Goal: Information Seeking & Learning: Learn about a topic

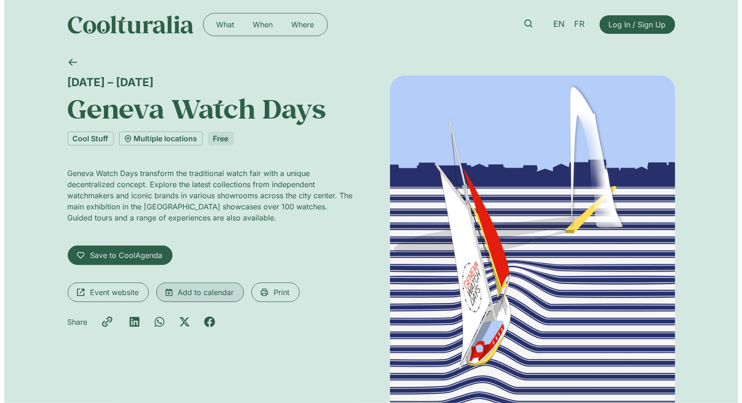
scroll to position [4, 0]
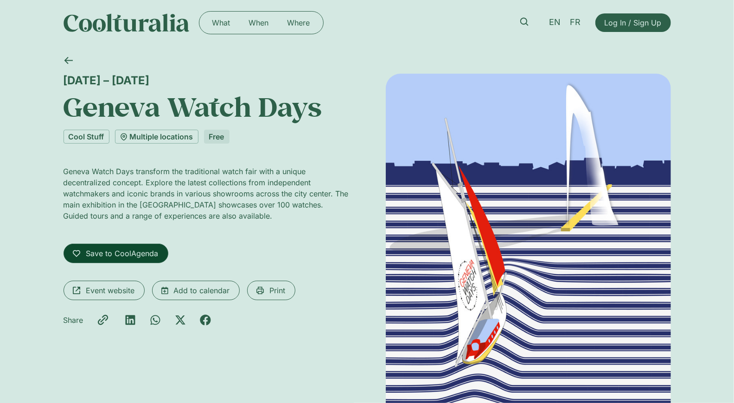
click at [99, 253] on span "Save to CoolAgenda" at bounding box center [122, 253] width 72 height 11
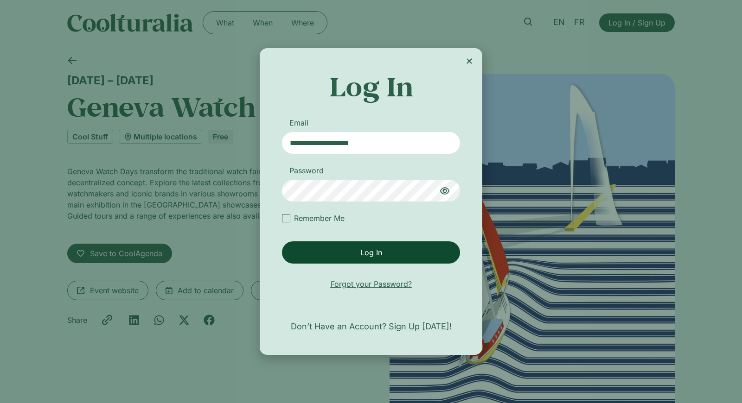
click at [427, 248] on span "Log In" at bounding box center [370, 252] width 167 height 11
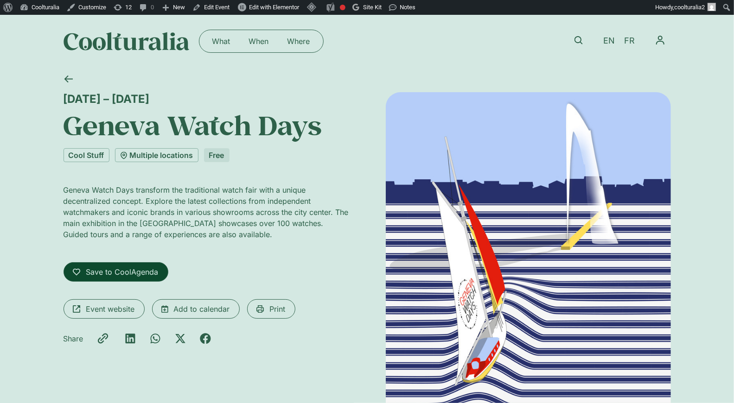
click at [128, 271] on span "Save to CoolAgenda" at bounding box center [122, 272] width 72 height 11
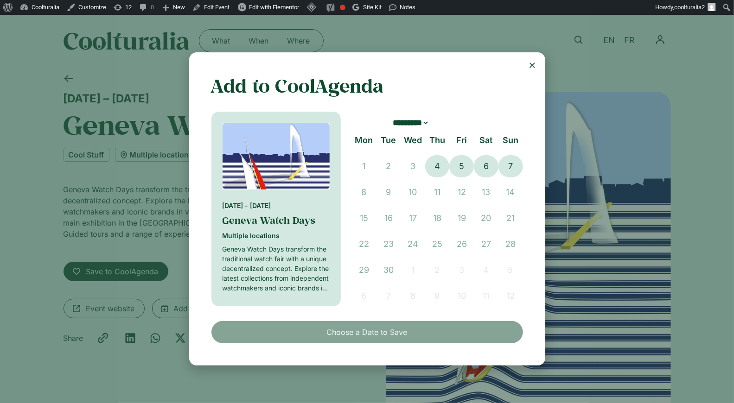
scroll to position [2, 0]
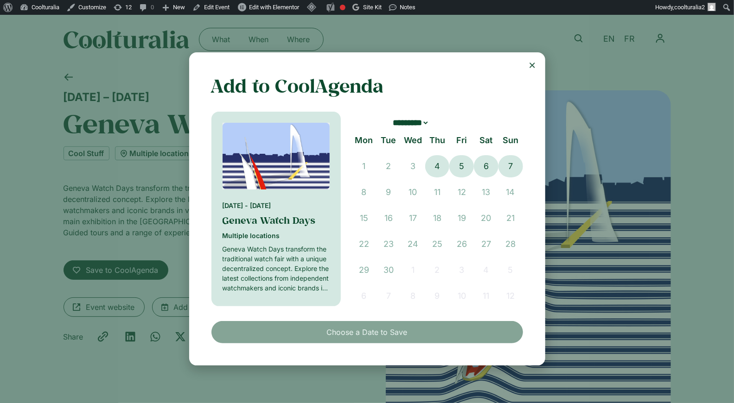
click at [532, 70] on div "Add to CoolAgenda In your CoolAgenda [DATE] - [DATE] Geneva Watch Days Multiple…" at bounding box center [367, 209] width 356 height 314
click at [531, 67] on icon "Close" at bounding box center [532, 65] width 7 height 7
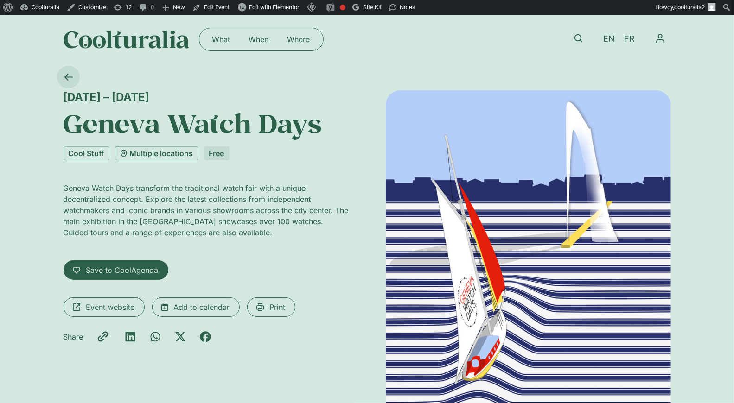
click at [67, 74] on icon at bounding box center [68, 77] width 8 height 7
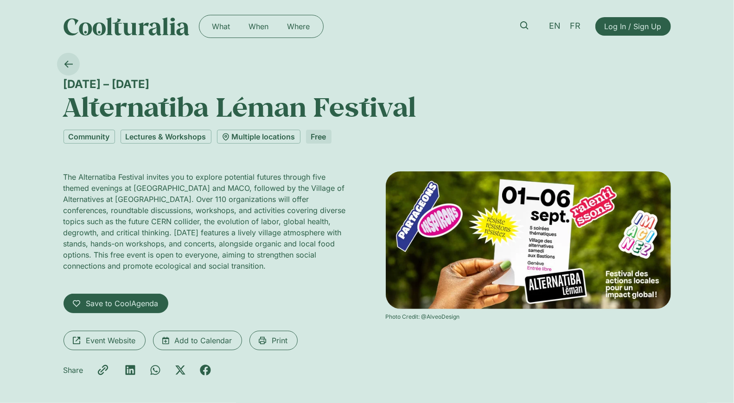
click at [70, 64] on icon at bounding box center [68, 64] width 8 height 7
click at [527, 25] on icon at bounding box center [524, 25] width 8 height 8
click at [525, 25] on icon at bounding box center [524, 25] width 8 height 8
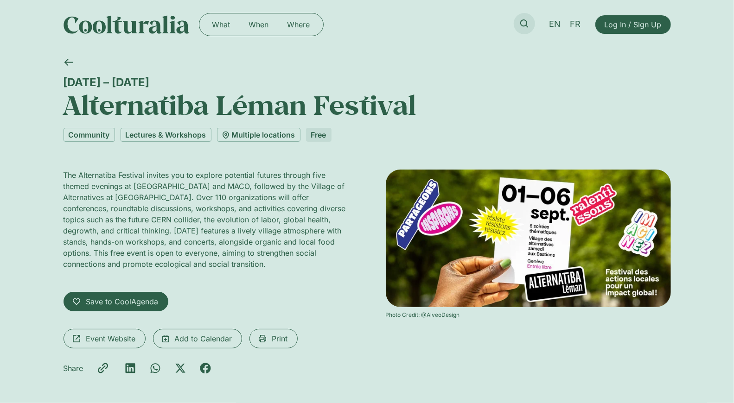
click at [524, 20] on icon at bounding box center [524, 23] width 8 height 8
click at [524, 21] on icon at bounding box center [524, 23] width 8 height 8
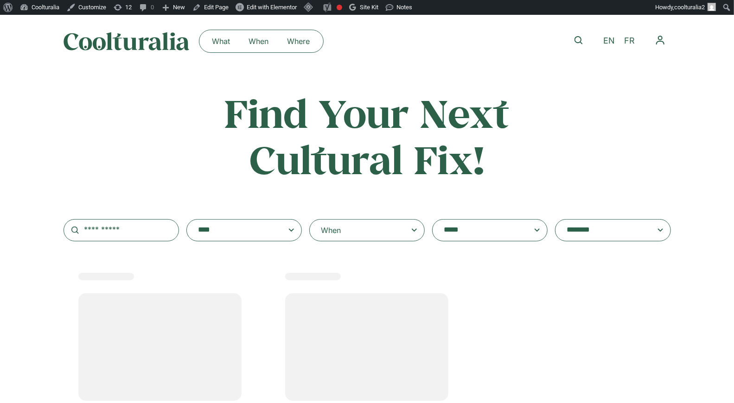
select select
click at [460, 229] on textarea "**********" at bounding box center [481, 230] width 74 height 13
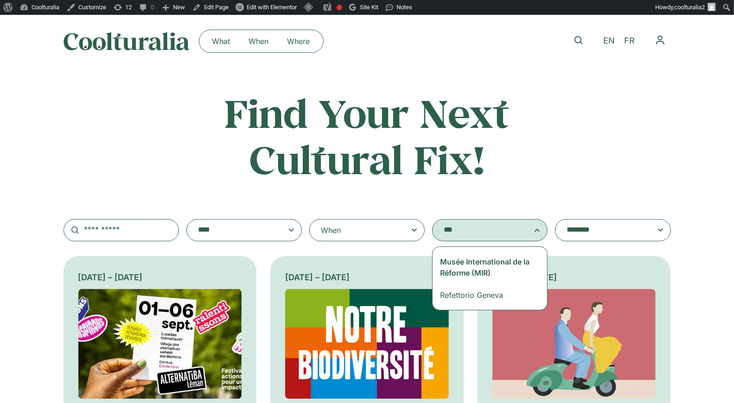
type textarea "***"
select select "***"
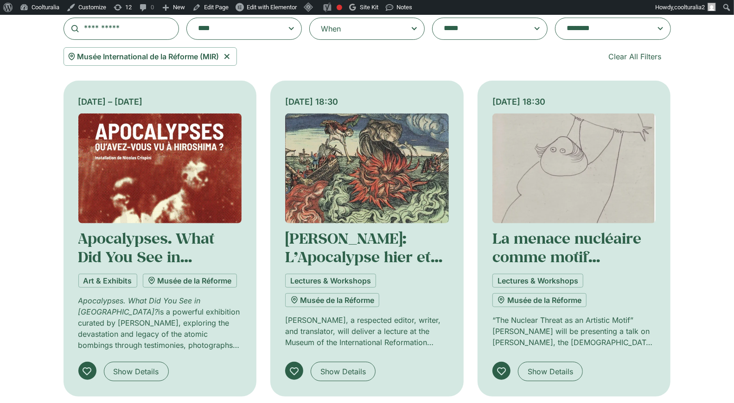
scroll to position [204, 0]
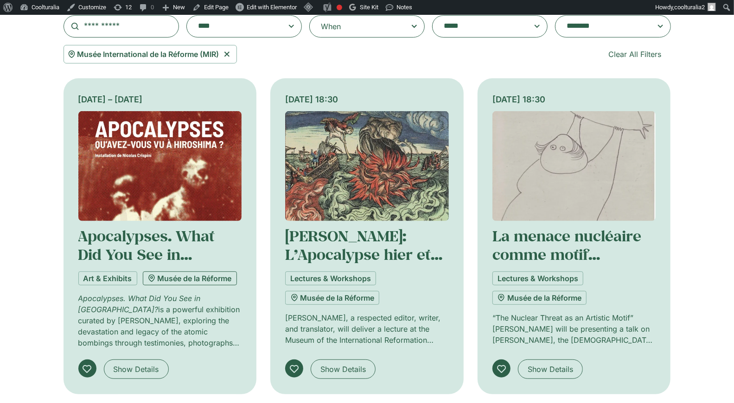
click at [212, 279] on link "Musée de la Réforme" at bounding box center [190, 279] width 94 height 14
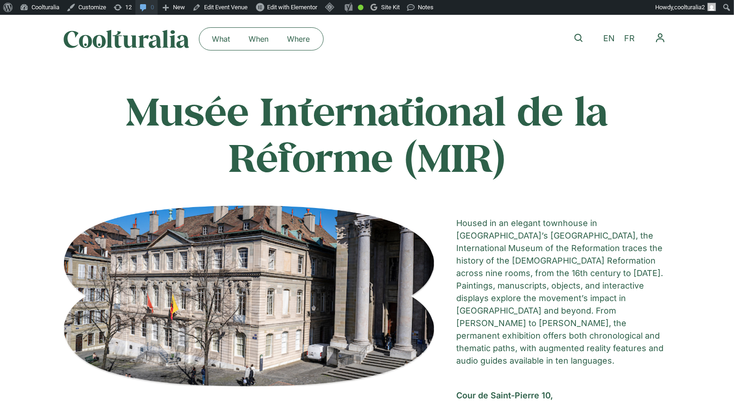
scroll to position [4, 0]
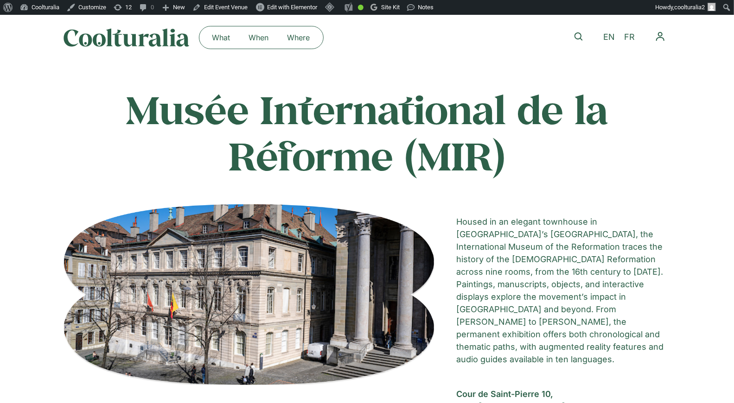
click at [156, 35] on img at bounding box center [127, 37] width 126 height 19
click at [578, 37] on icon at bounding box center [579, 36] width 8 height 8
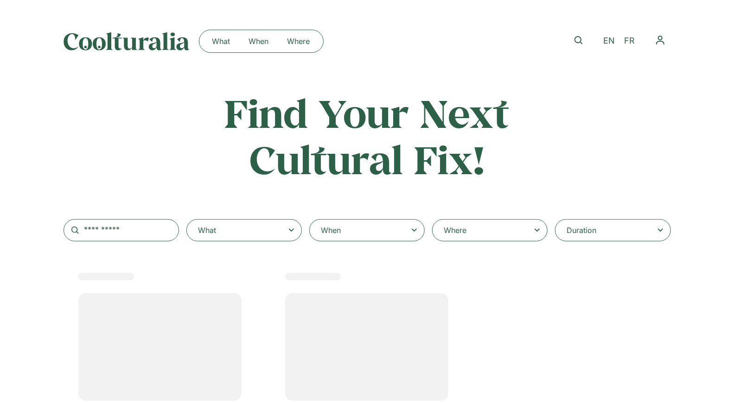
click at [532, 237] on div "Where" at bounding box center [489, 230] width 115 height 22
click at [0, 0] on select "**********" at bounding box center [0, 0] width 0 height 0
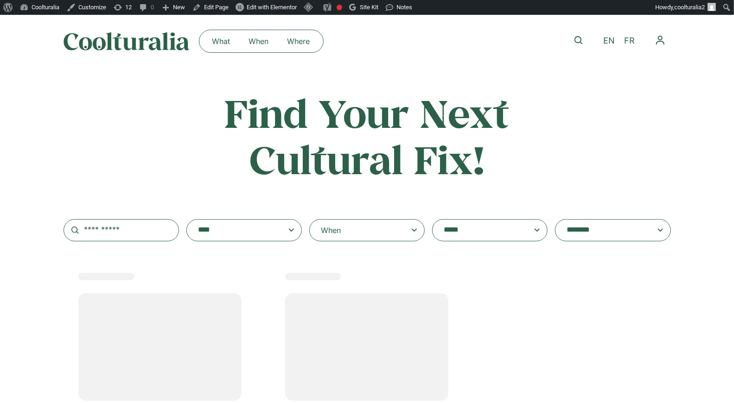
select select
click at [537, 232] on span at bounding box center [490, 230] width 100 height 13
click at [433, 220] on select "**********" at bounding box center [432, 219] width 0 height 0
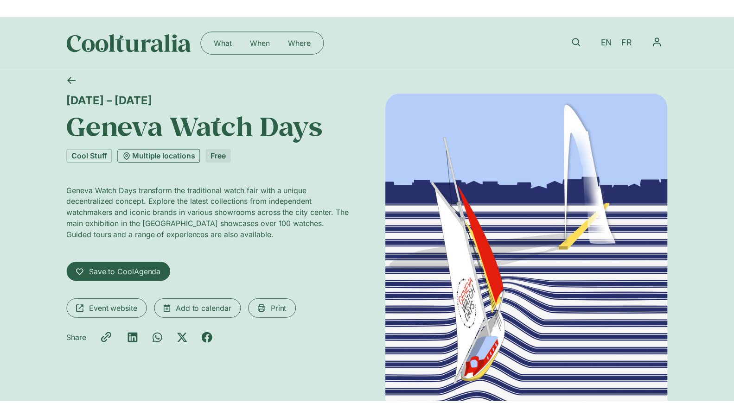
scroll to position [19, 0]
